Goal: Task Accomplishment & Management: Manage account settings

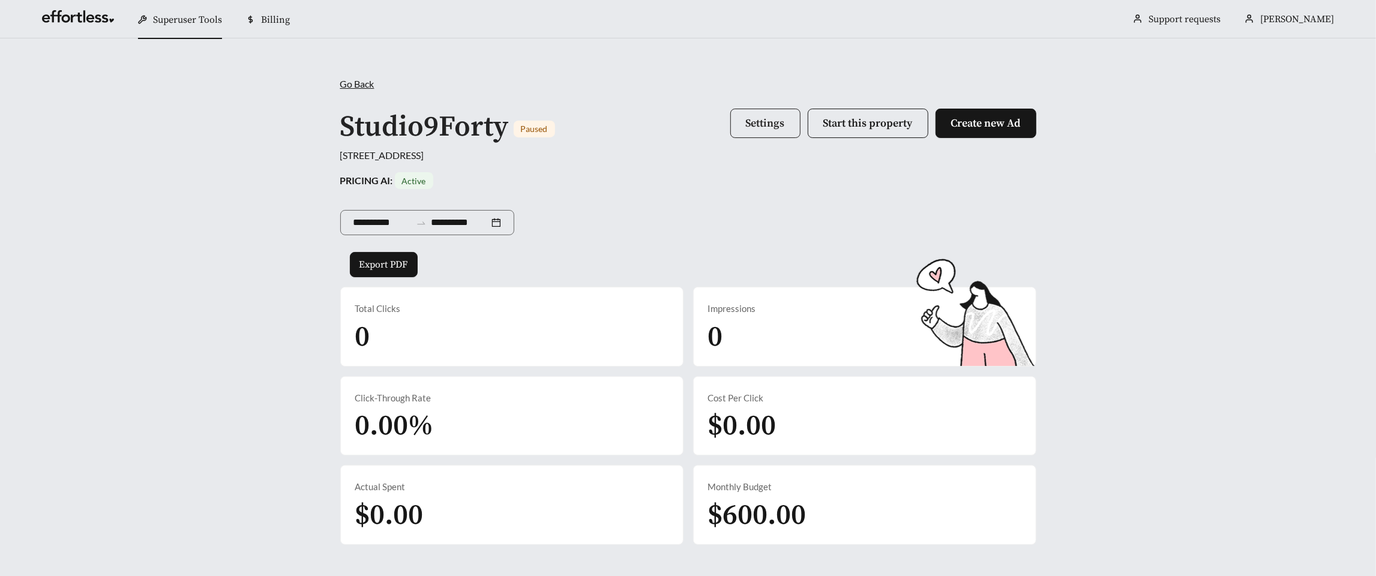
click at [777, 120] on span "Settings" at bounding box center [765, 123] width 39 height 14
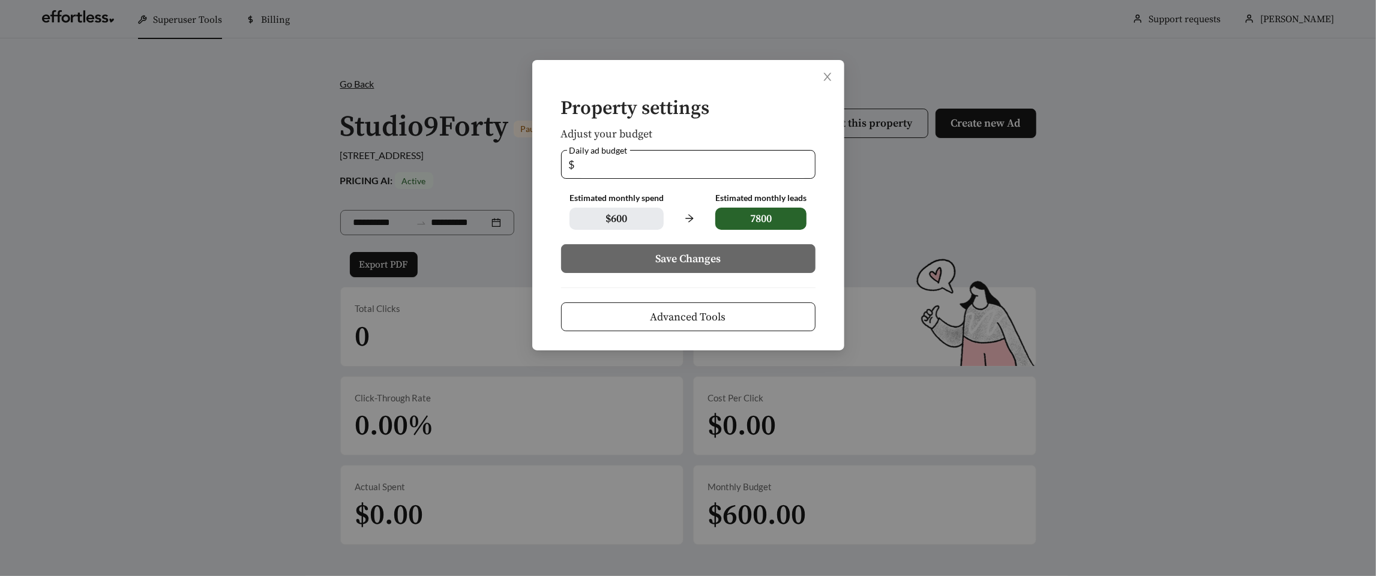
click at [717, 318] on span "Advanced Tools" at bounding box center [689, 317] width 76 height 16
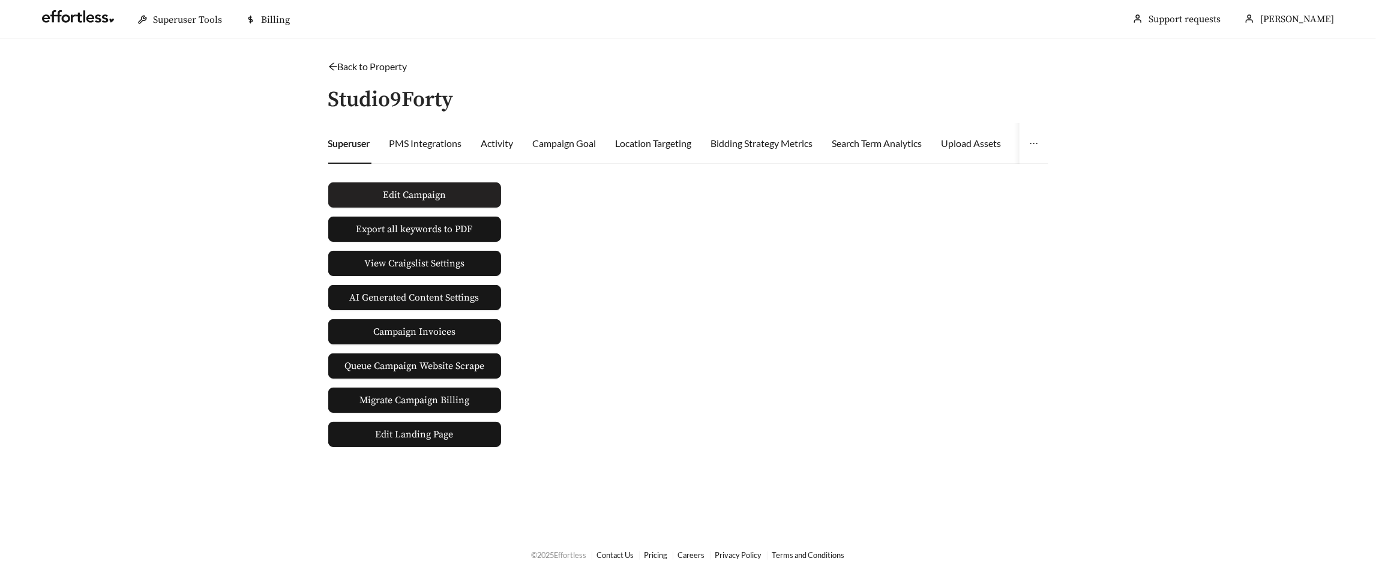
click at [412, 191] on span "Edit Campaign" at bounding box center [414, 195] width 63 height 14
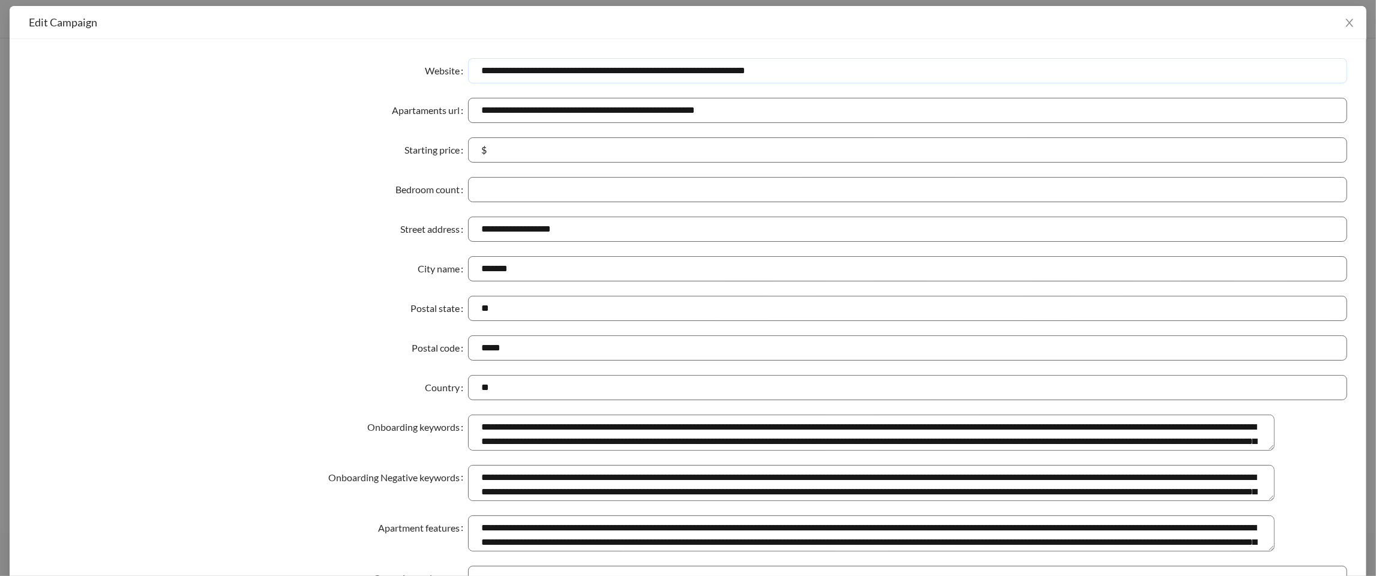
drag, startPoint x: 808, startPoint y: 71, endPoint x: 451, endPoint y: 76, distance: 357.2
click at [450, 76] on div "**********" at bounding box center [688, 70] width 1319 height 25
paste input "text"
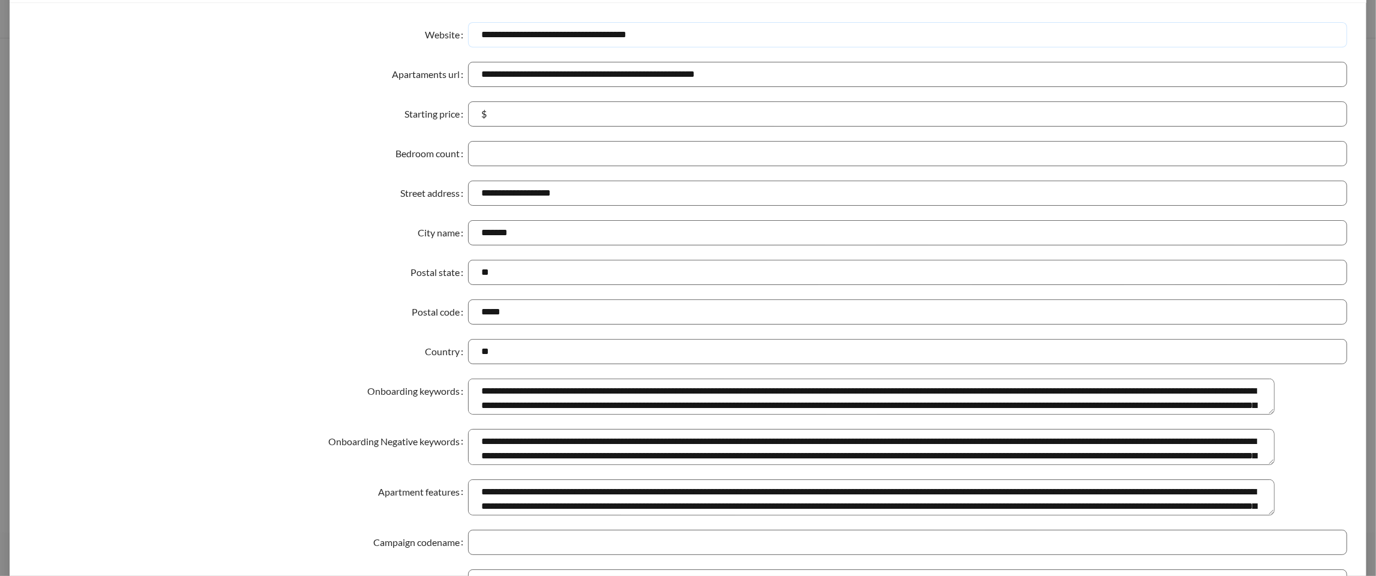
scroll to position [526, 0]
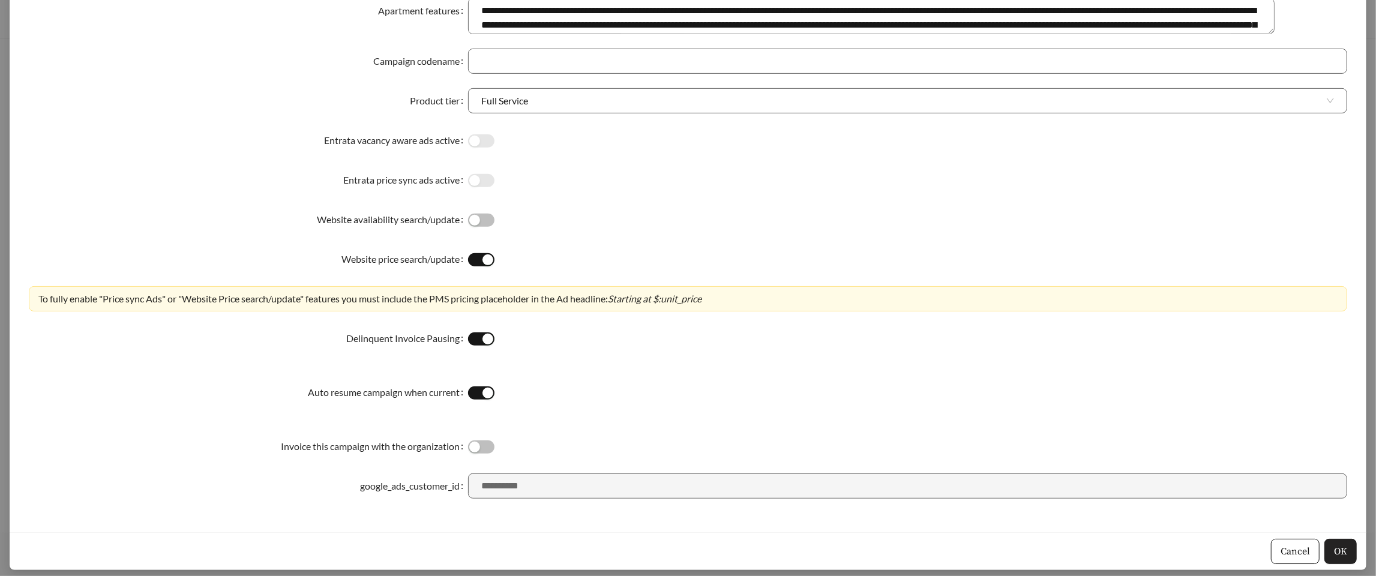
type input "**********"
click at [1343, 548] on span "OK" at bounding box center [1340, 551] width 13 height 14
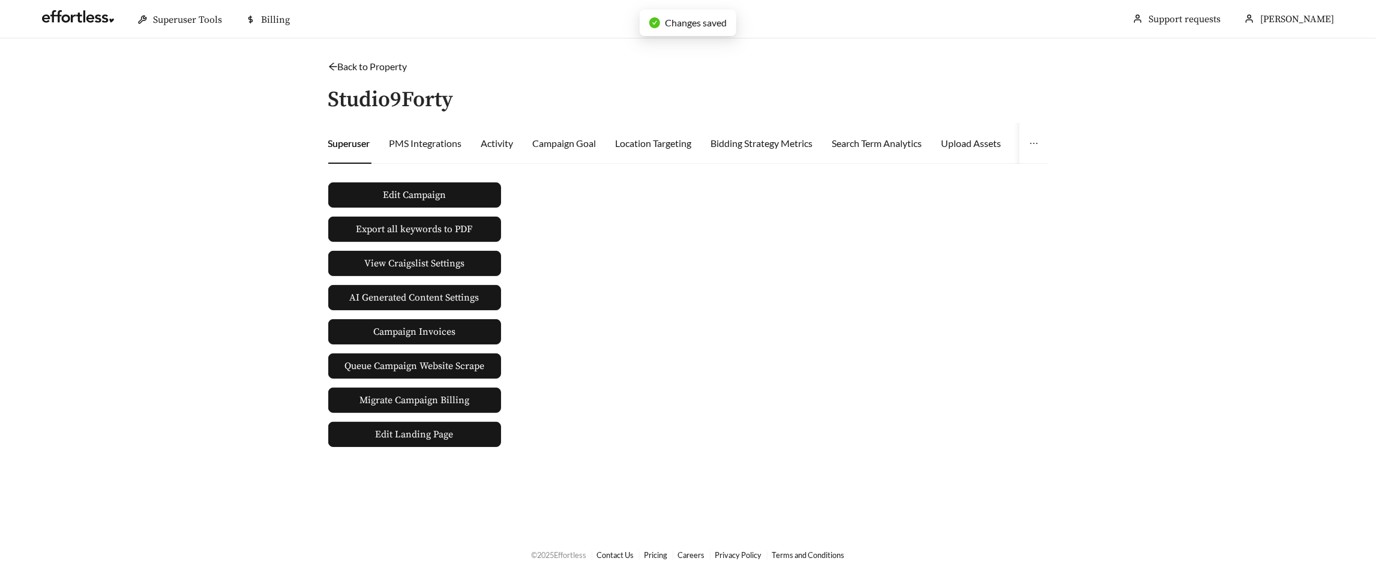
click at [358, 71] on link "Back to Property" at bounding box center [367, 66] width 79 height 11
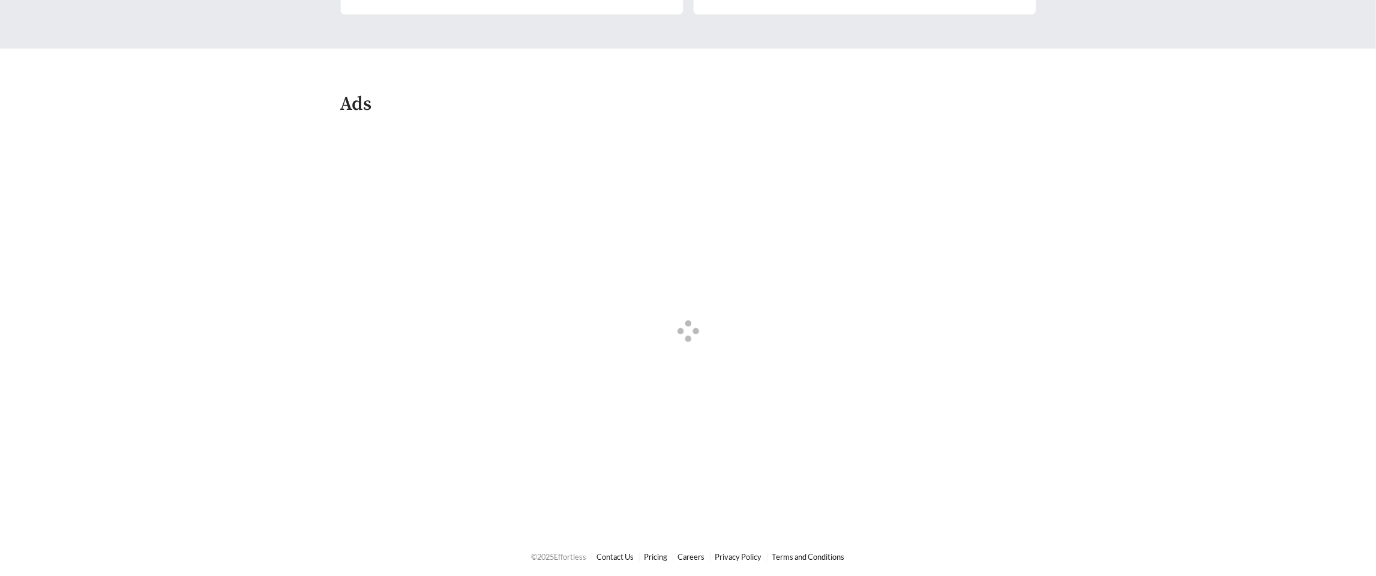
scroll to position [466, 0]
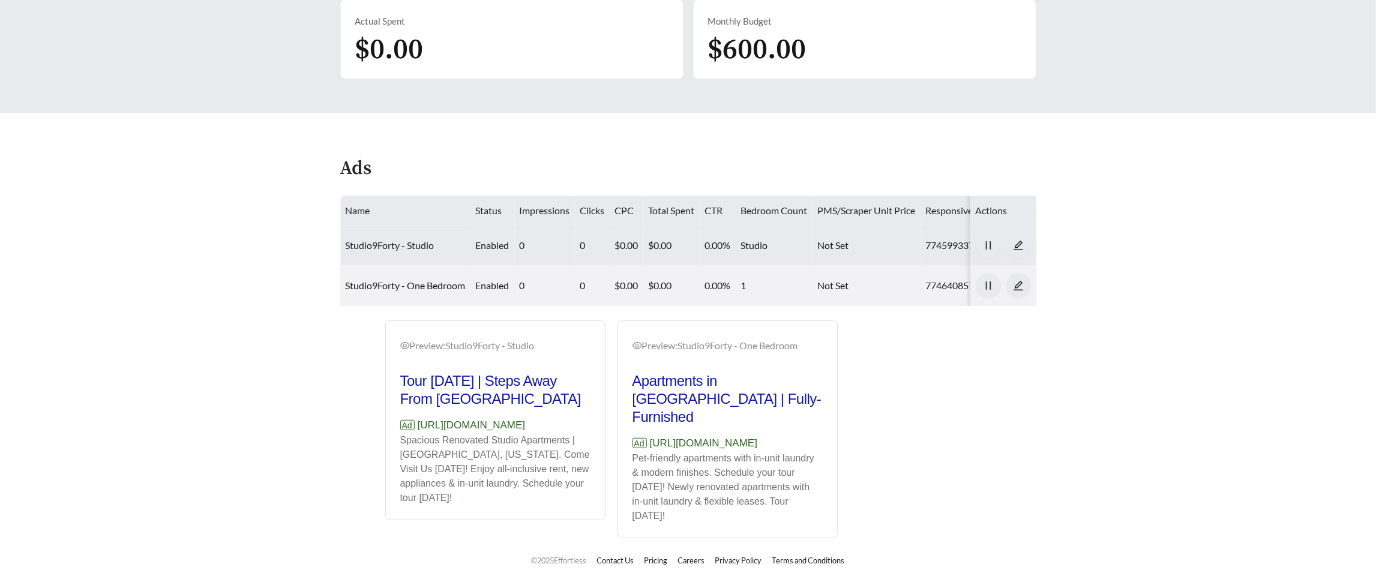
click at [364, 242] on link "Studio9Forty - Studio" at bounding box center [390, 244] width 89 height 11
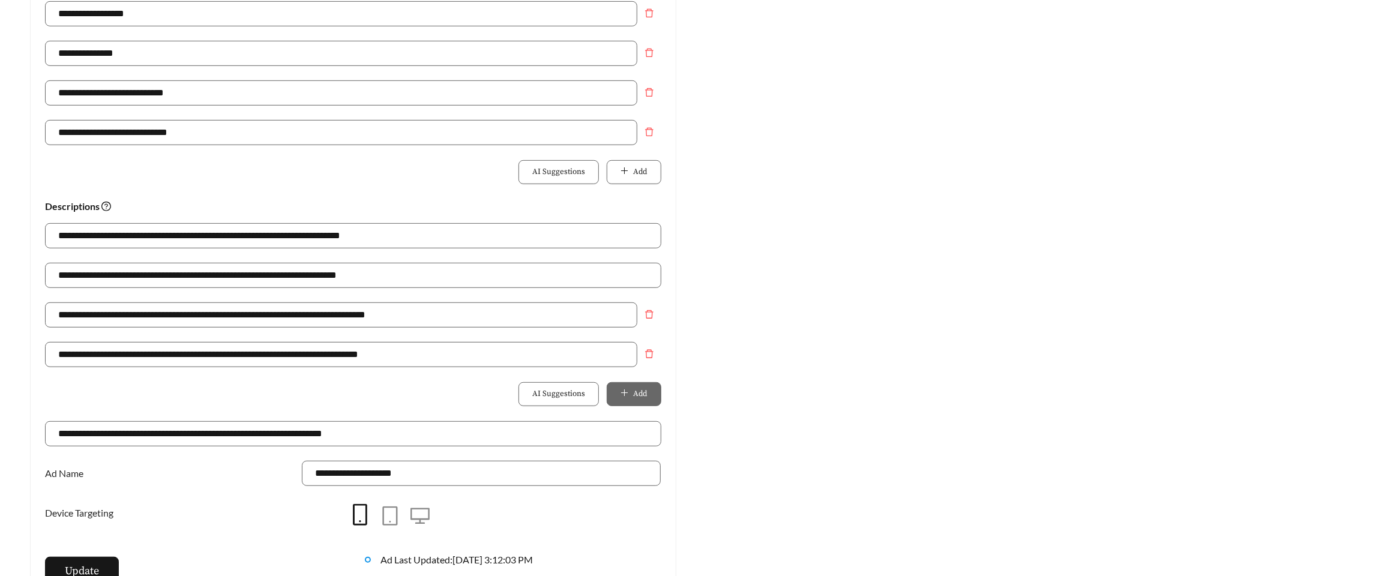
scroll to position [856, 0]
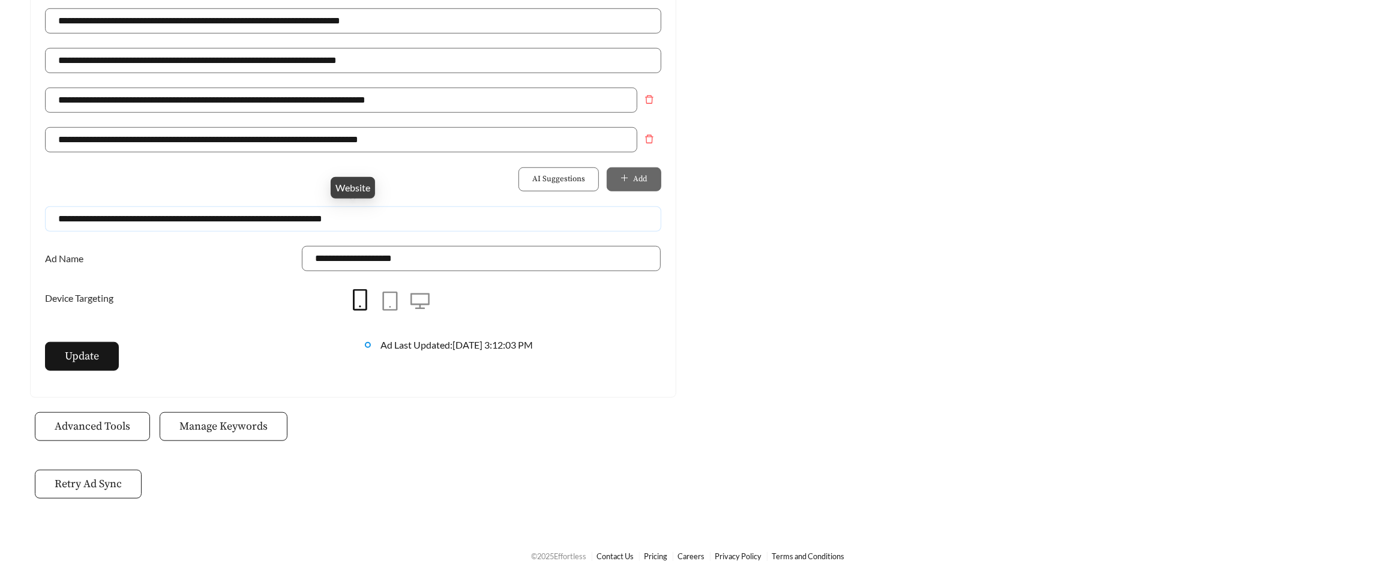
drag, startPoint x: 391, startPoint y: 218, endPoint x: 45, endPoint y: 220, distance: 345.7
click at [45, 220] on input "**********" at bounding box center [353, 218] width 616 height 25
paste input "Website"
type input "**********"
click at [65, 358] on span "Update" at bounding box center [82, 356] width 34 height 16
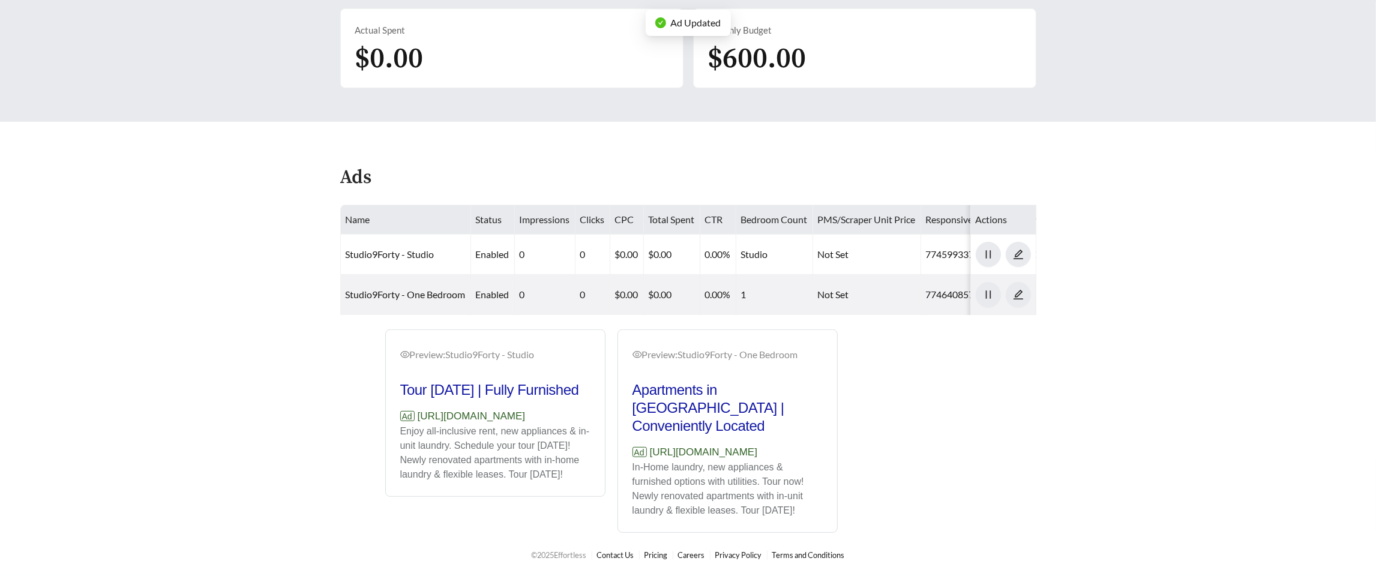
scroll to position [466, 0]
click at [364, 289] on link "Studio9Forty - One Bedroom" at bounding box center [406, 294] width 120 height 11
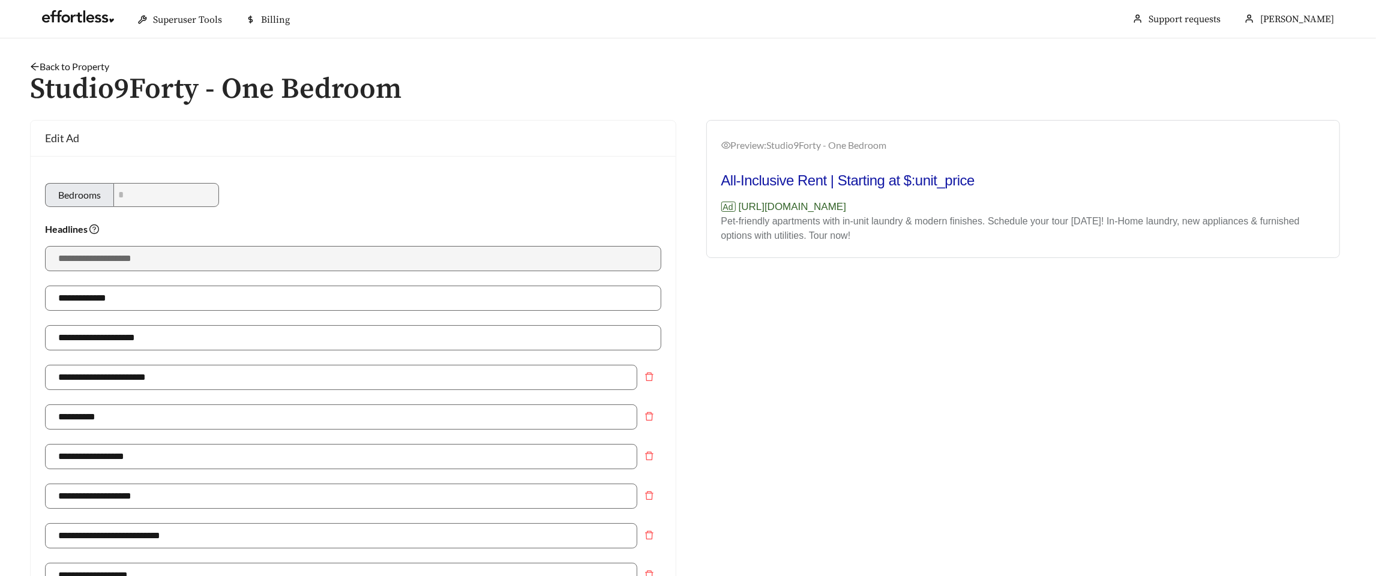
scroll to position [884, 0]
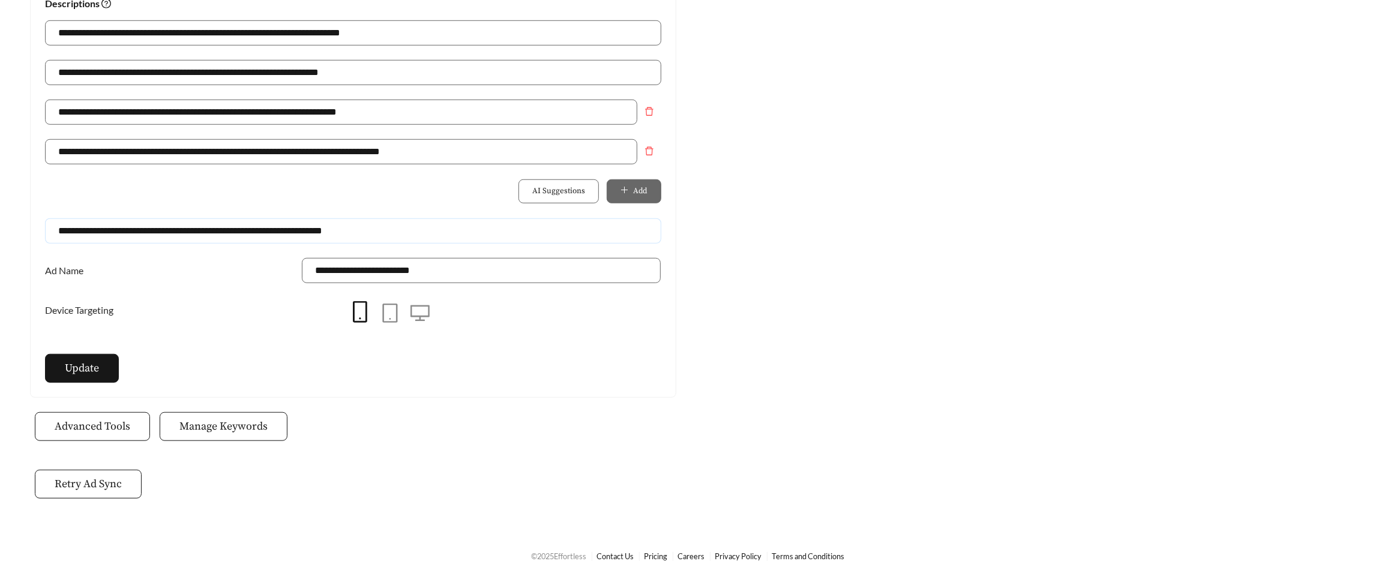
drag, startPoint x: 409, startPoint y: 230, endPoint x: -78, endPoint y: 230, distance: 486.8
paste input "Website"
type input "**********"
click at [65, 375] on span "Update" at bounding box center [82, 368] width 34 height 16
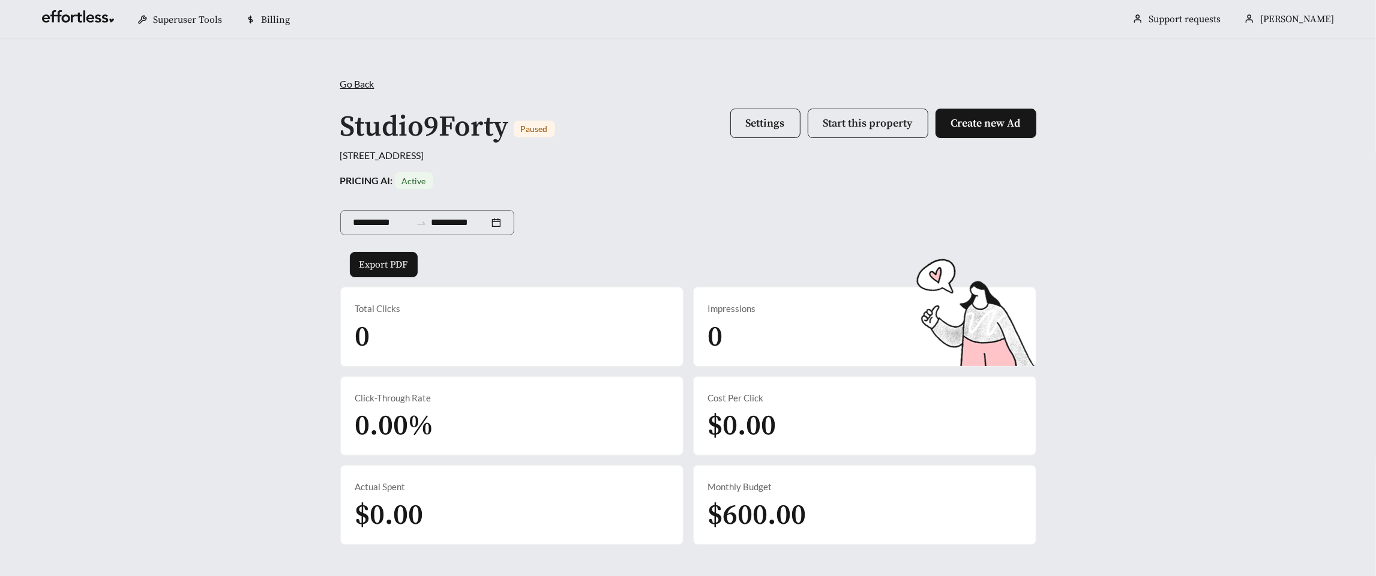
click at [835, 119] on span "Start this property" at bounding box center [867, 123] width 89 height 14
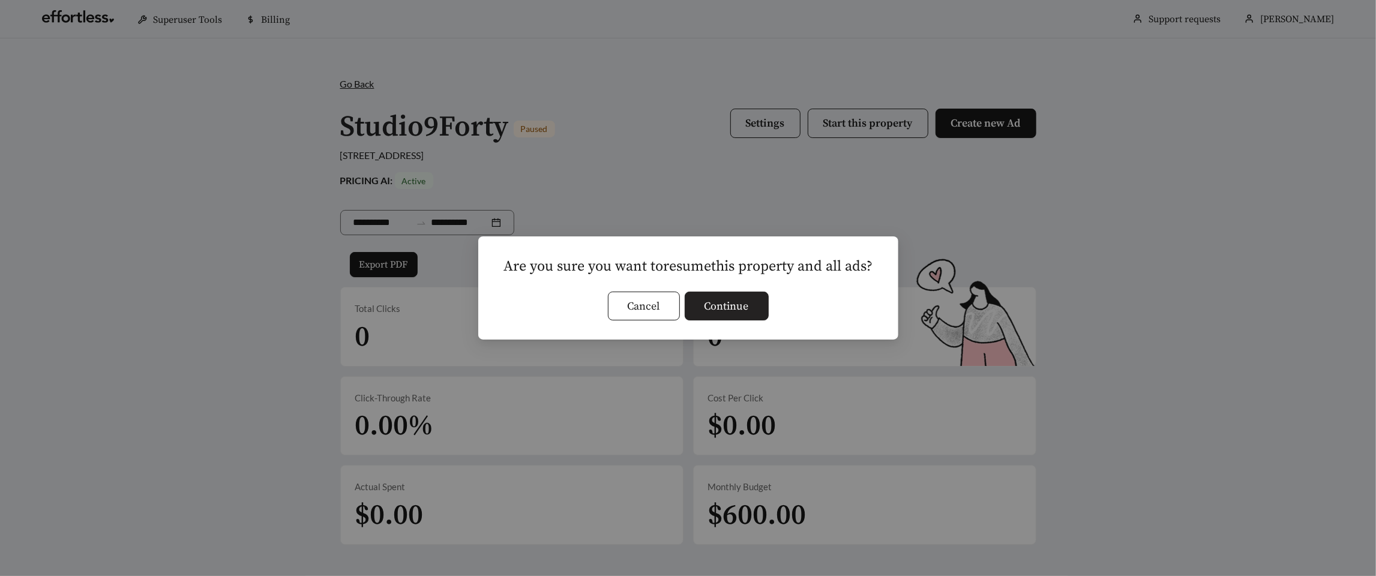
click at [717, 307] on span "Continue" at bounding box center [727, 306] width 44 height 16
